Goal: Information Seeking & Learning: Learn about a topic

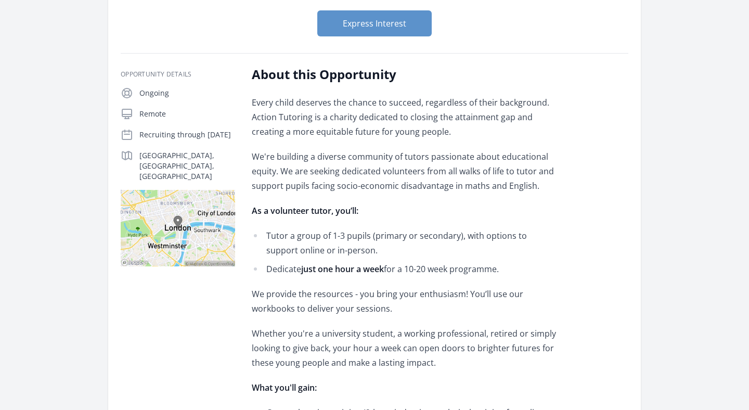
scroll to position [165, 0]
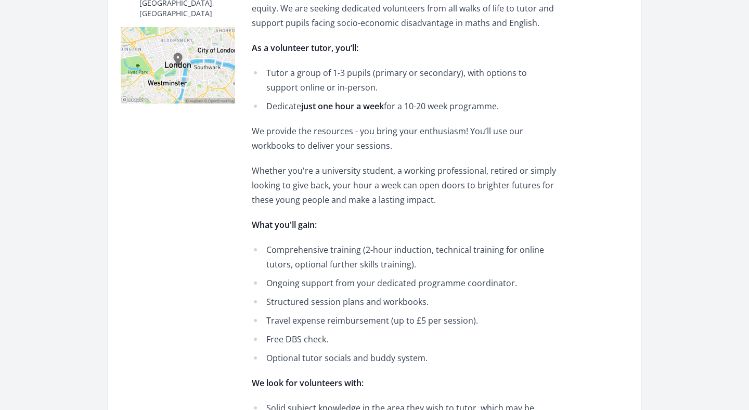
scroll to position [316, 0]
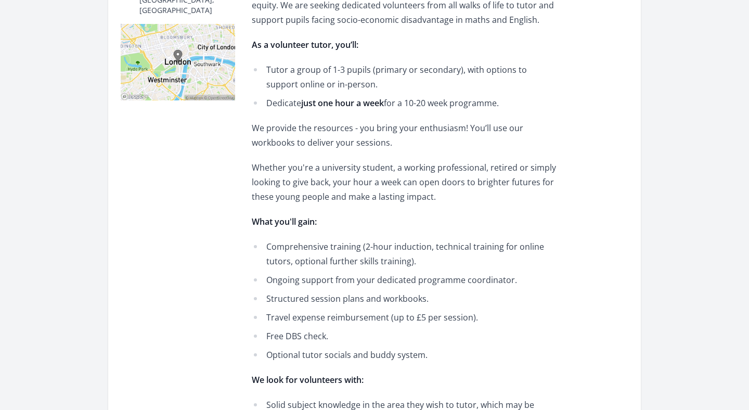
click at [346, 182] on p "Whether you're a university student, a working professional, retired or simply …" at bounding box center [404, 182] width 304 height 44
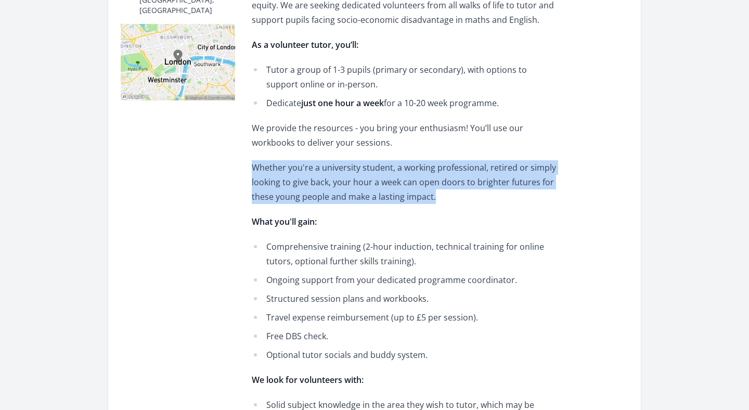
click at [372, 202] on p "Whether you're a university student, a working professional, retired or simply …" at bounding box center [404, 182] width 304 height 44
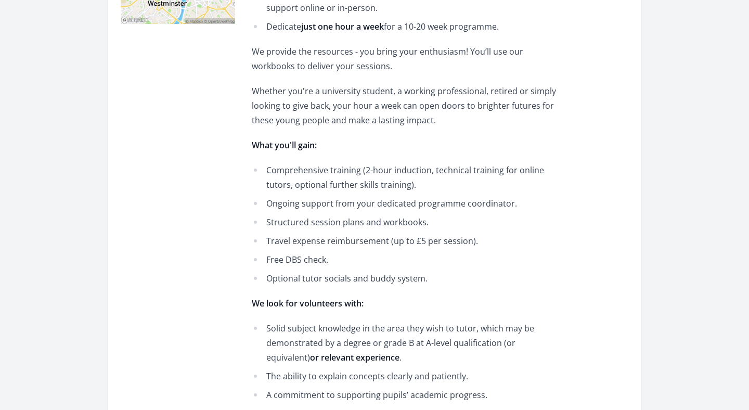
scroll to position [395, 0]
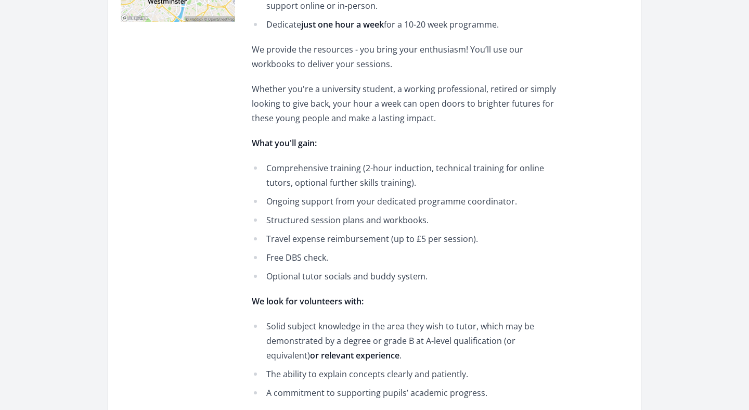
click at [340, 170] on li "Comprehensive training (2-hour induction, technical training for online tutors,…" at bounding box center [404, 175] width 304 height 29
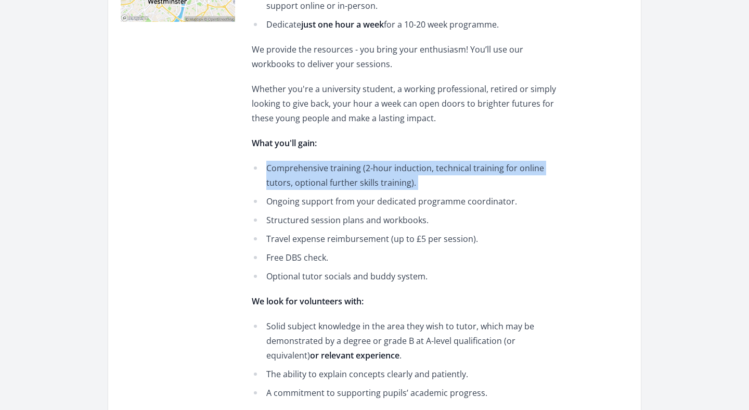
click at [357, 187] on li "Comprehensive training (2-hour induction, technical training for online tutors,…" at bounding box center [404, 175] width 304 height 29
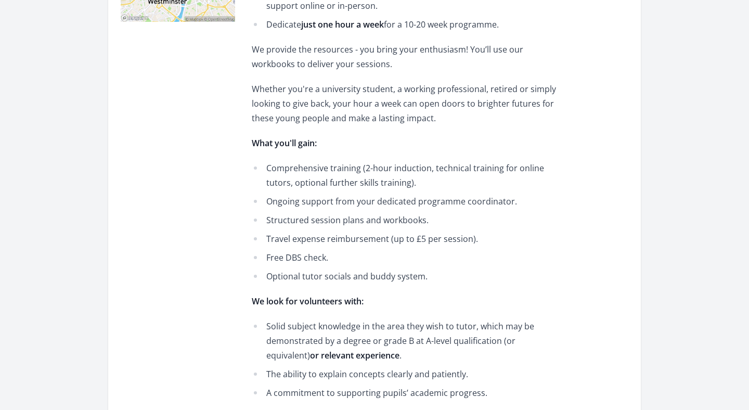
click at [361, 223] on li "Structured session plans and workbooks." at bounding box center [404, 220] width 304 height 15
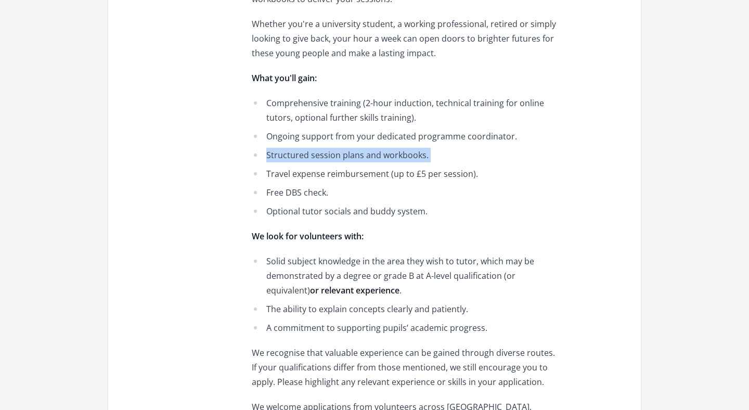
scroll to position [462, 0]
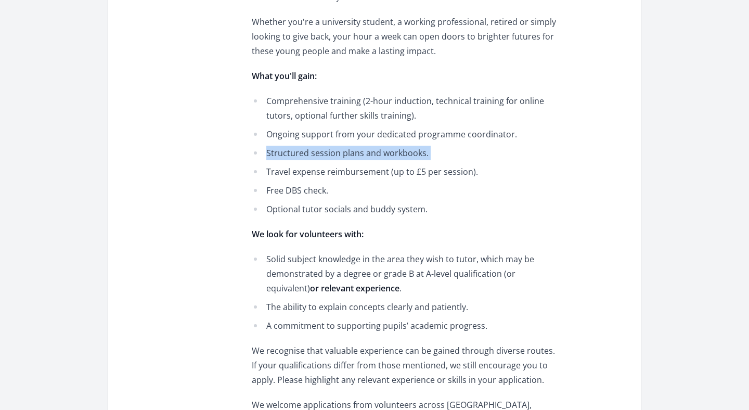
click at [349, 174] on li "Travel expense reimbursement (up to £5 per session)." at bounding box center [404, 171] width 304 height 15
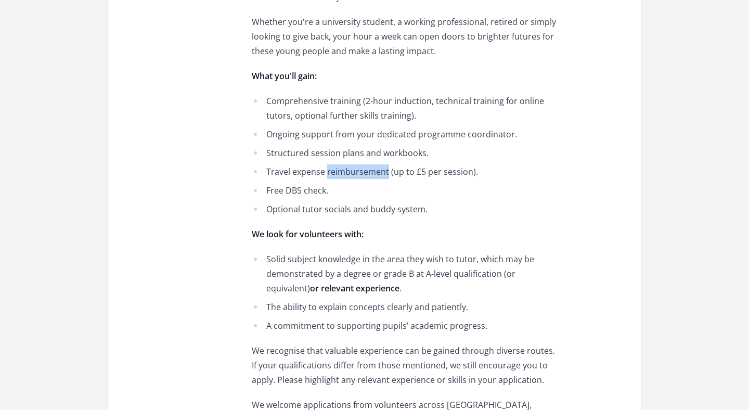
click at [349, 174] on li "Travel expense reimbursement (up to £5 per session)." at bounding box center [404, 171] width 304 height 15
click at [365, 175] on li "Travel expense reimbursement (up to £5 per session)." at bounding box center [404, 171] width 304 height 15
click at [419, 172] on li "Travel expense reimbursement (up to £5 per session)." at bounding box center [404, 171] width 304 height 15
click at [309, 217] on div "Every child deserves the chance to succeed, regardless of their background. Act…" at bounding box center [404, 191] width 304 height 816
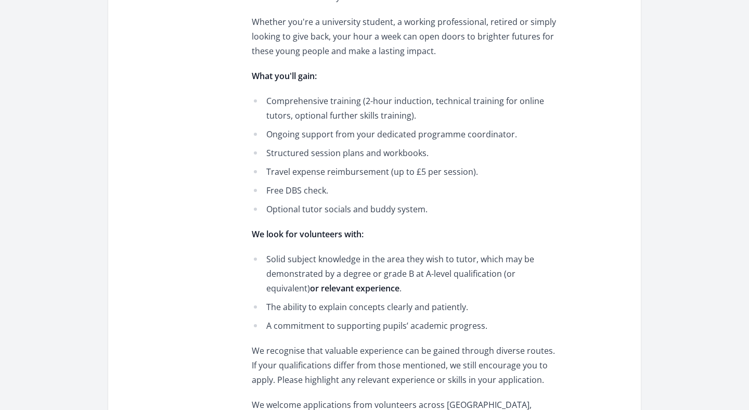
click at [318, 213] on li "Optional tutor socials and buddy system." at bounding box center [404, 209] width 304 height 15
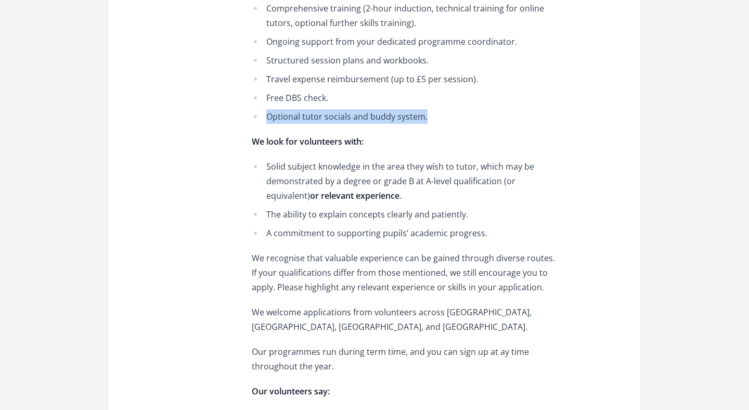
scroll to position [555, 0]
click at [342, 104] on li "Free DBS check." at bounding box center [404, 97] width 304 height 15
click at [345, 117] on li "Optional tutor socials and buddy system." at bounding box center [404, 115] width 304 height 15
click at [372, 120] on li "Optional tutor socials and buddy system." at bounding box center [404, 115] width 304 height 15
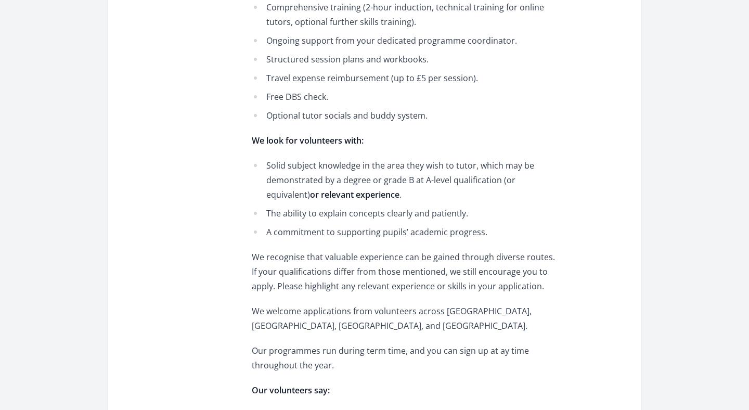
click at [372, 120] on li "Optional tutor socials and buddy system." at bounding box center [404, 115] width 304 height 15
click at [340, 174] on li "Solid subject knowledge in the area they wish to tutor, which may be demonstrat…" at bounding box center [404, 180] width 304 height 44
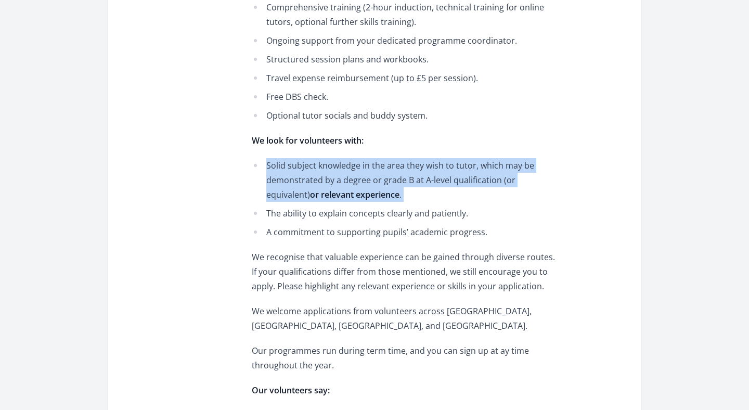
click at [417, 177] on li "Solid subject knowledge in the area they wish to tutor, which may be demonstrat…" at bounding box center [404, 180] width 304 height 44
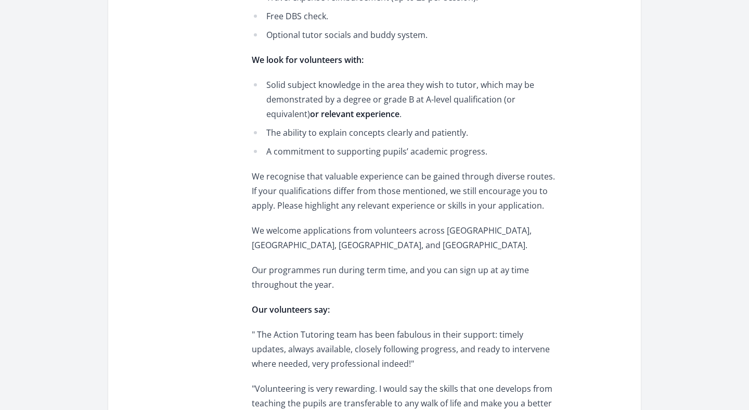
scroll to position [637, 0]
click at [338, 154] on li "A commitment to supporting pupils’ academic progress." at bounding box center [404, 151] width 304 height 15
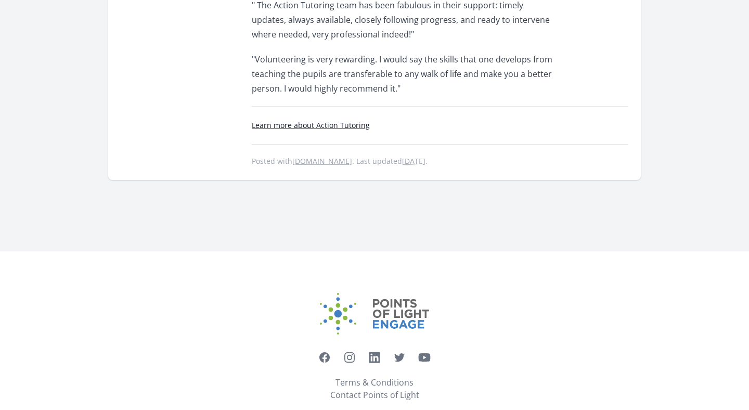
scroll to position [986, 0]
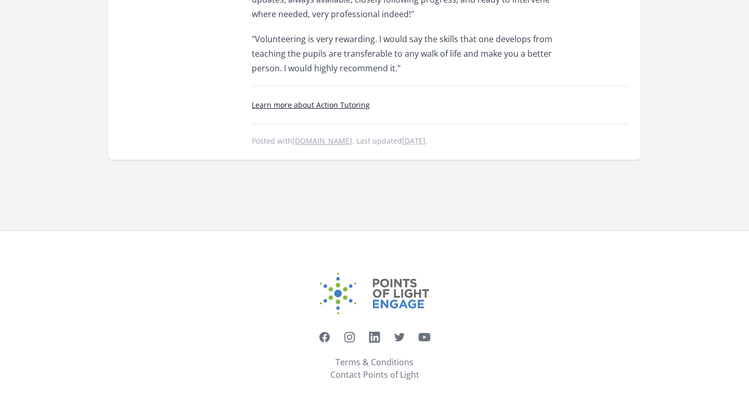
click at [322, 108] on link "Learn more about Action Tutoring" at bounding box center [311, 105] width 118 height 10
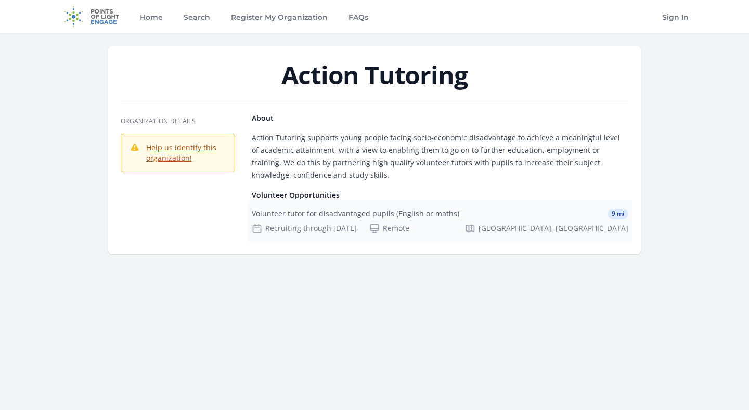
click at [307, 210] on div "Volunteer tutor for disadvantaged pupils (English or maths)" at bounding box center [356, 214] width 208 height 10
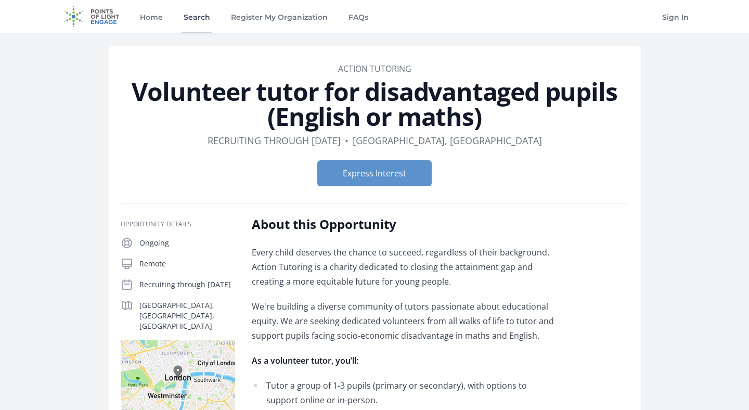
click at [196, 18] on link "Search" at bounding box center [197, 16] width 31 height 33
